Goal: Task Accomplishment & Management: Use online tool/utility

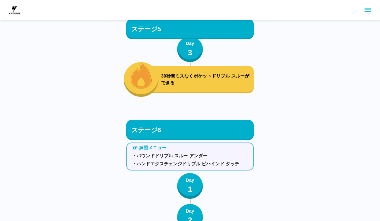
scroll to position [3013, 0]
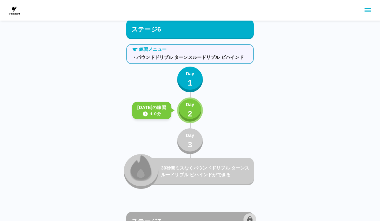
click at [192, 116] on p "2" at bounding box center [190, 114] width 5 height 12
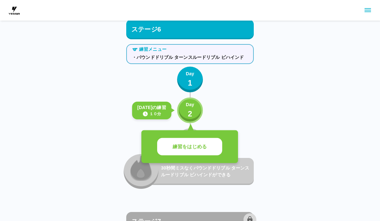
click at [200, 151] on button "練習をはじめる" at bounding box center [189, 147] width 65 height 18
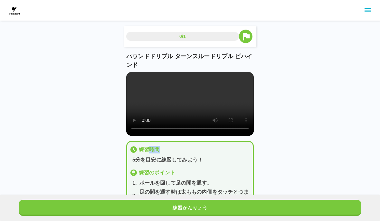
click at [192, 203] on button "練習かんりょう" at bounding box center [190, 208] width 342 height 16
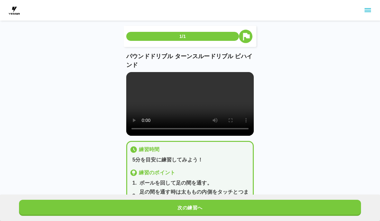
click at [192, 202] on button "次の練習へ" at bounding box center [190, 208] width 342 height 16
click at [191, 206] on button "次の練習へ" at bounding box center [190, 208] width 342 height 16
click at [191, 205] on button "次の練習へ" at bounding box center [190, 208] width 342 height 16
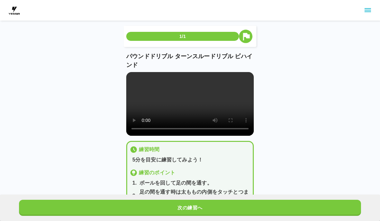
click at [192, 204] on button "次の練習へ" at bounding box center [190, 208] width 342 height 16
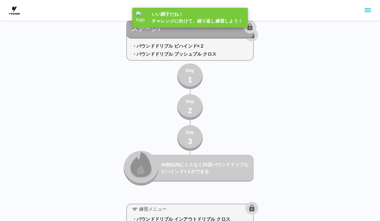
scroll to position [3218, 0]
